Goal: Task Accomplishment & Management: Use online tool/utility

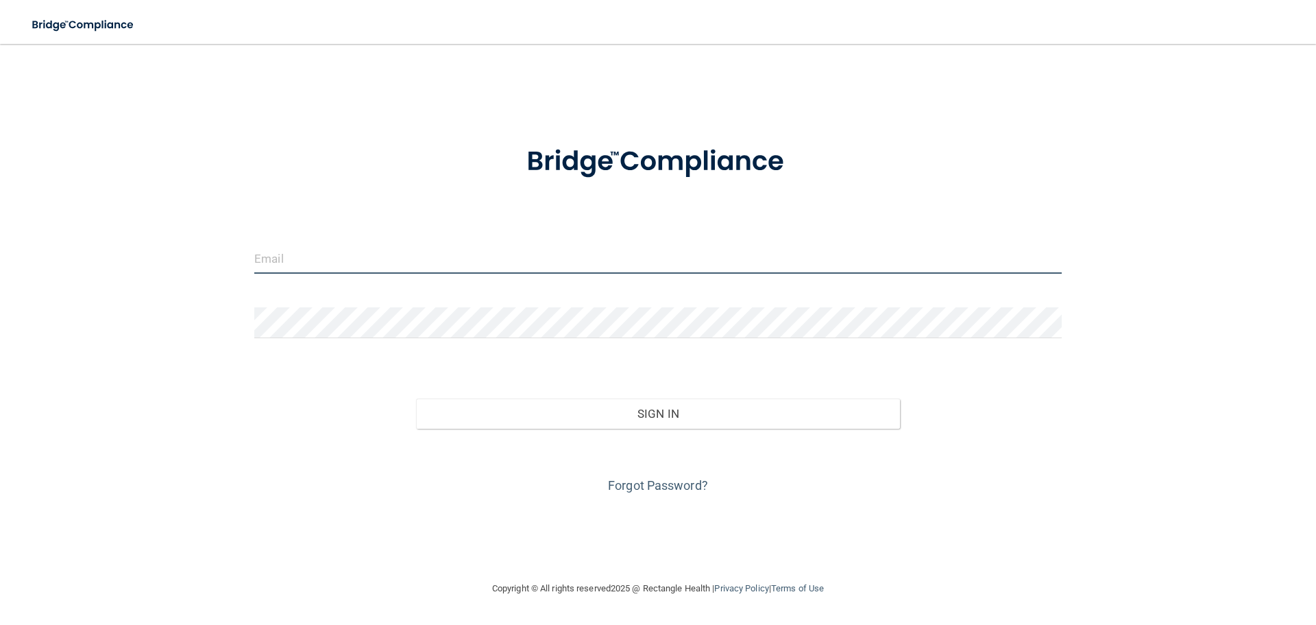
click at [313, 246] on input "email" at bounding box center [658, 258] width 808 height 31
type input "[EMAIL_ADDRESS][DOMAIN_NAME]"
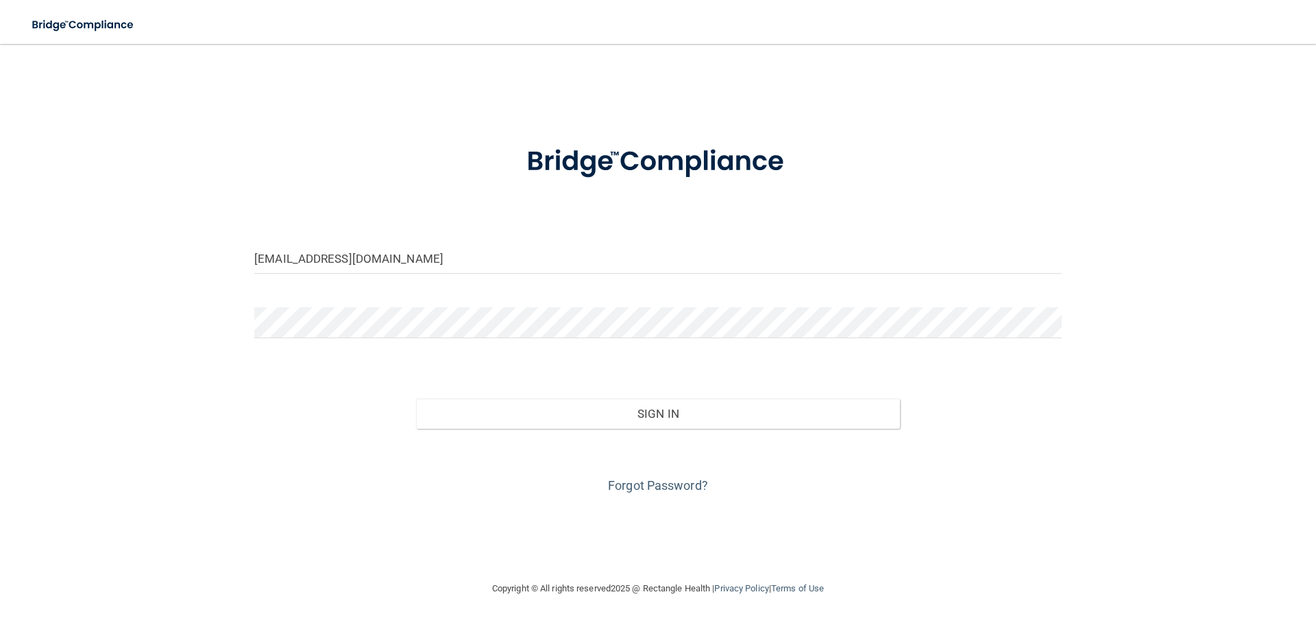
click at [339, 304] on form "[EMAIL_ADDRESS][DOMAIN_NAME] Invalid email/password. You don't have permission …" at bounding box center [658, 311] width 808 height 370
click at [416, 398] on button "Sign In" at bounding box center [658, 413] width 485 height 30
